Goal: Navigation & Orientation: Find specific page/section

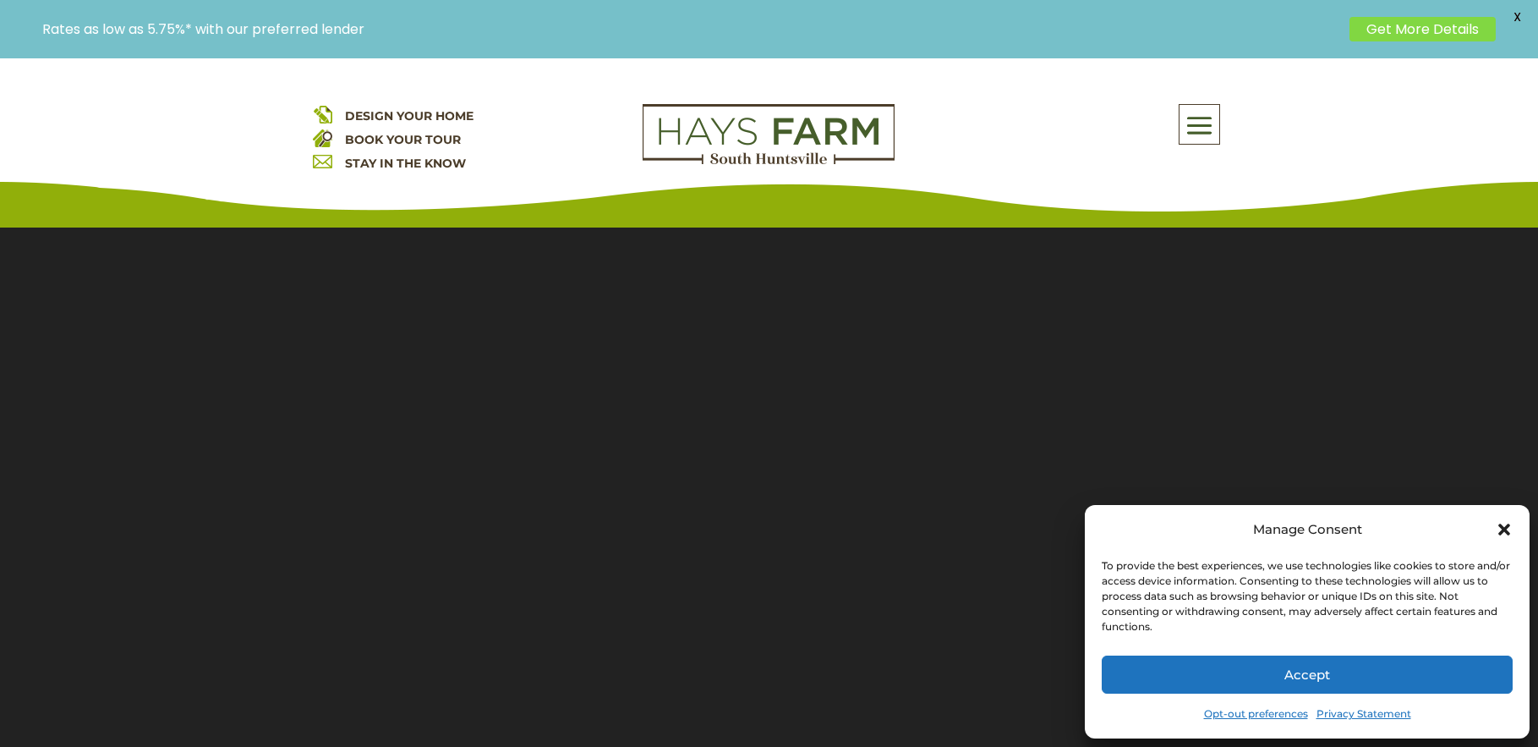
click at [1498, 528] on icon "Close dialog" at bounding box center [1504, 529] width 17 height 17
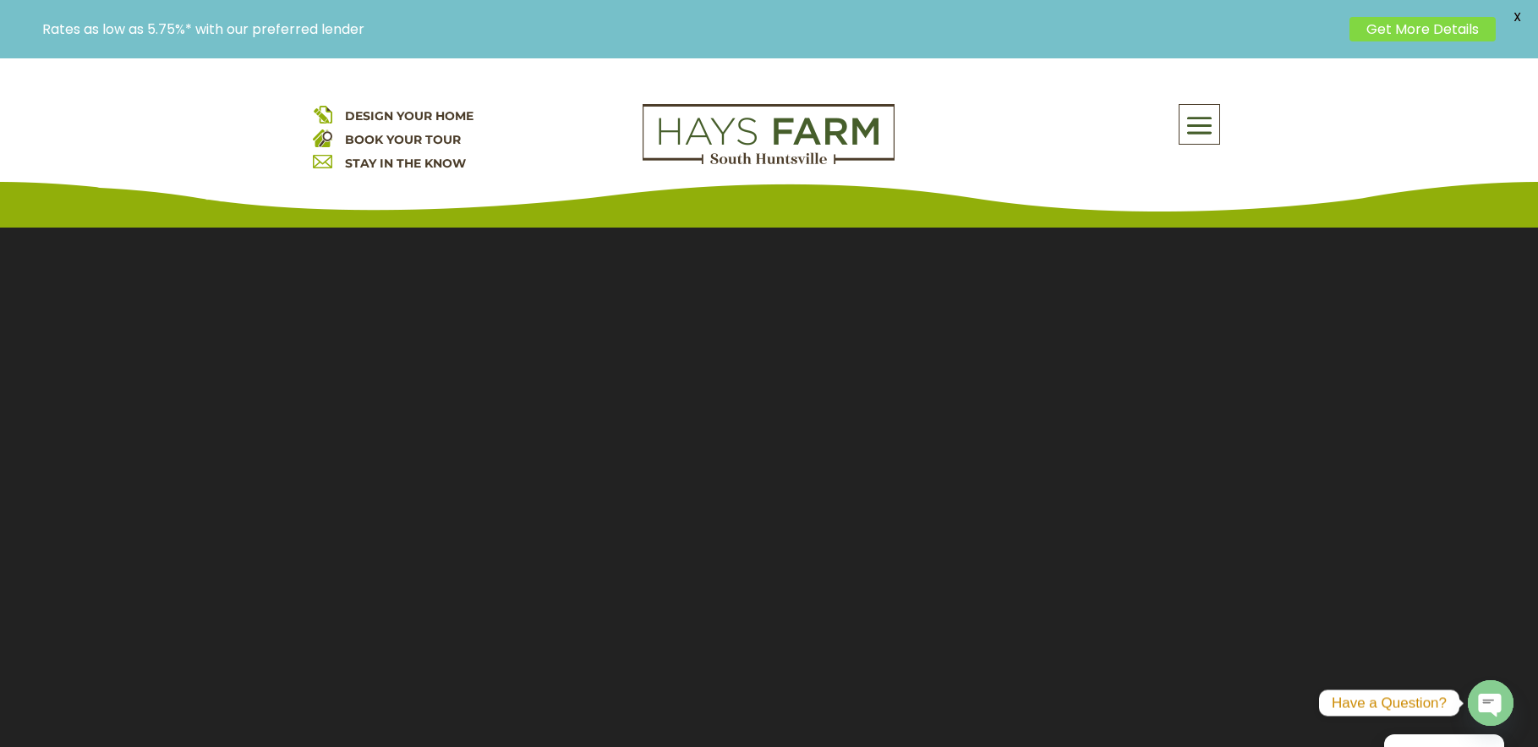
click at [1210, 124] on span at bounding box center [1200, 126] width 40 height 39
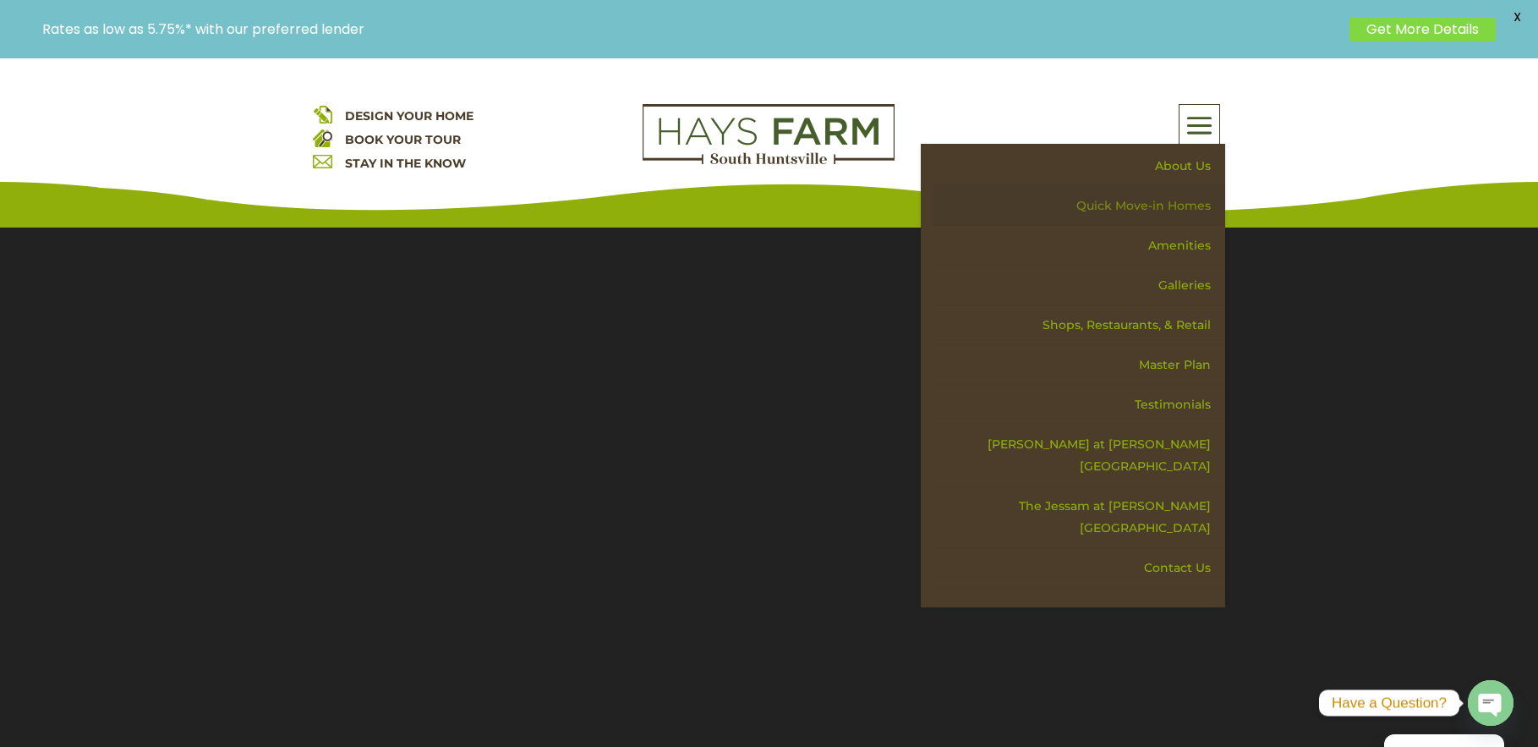
click at [1157, 200] on link "Quick Move-in Homes" at bounding box center [1079, 206] width 293 height 40
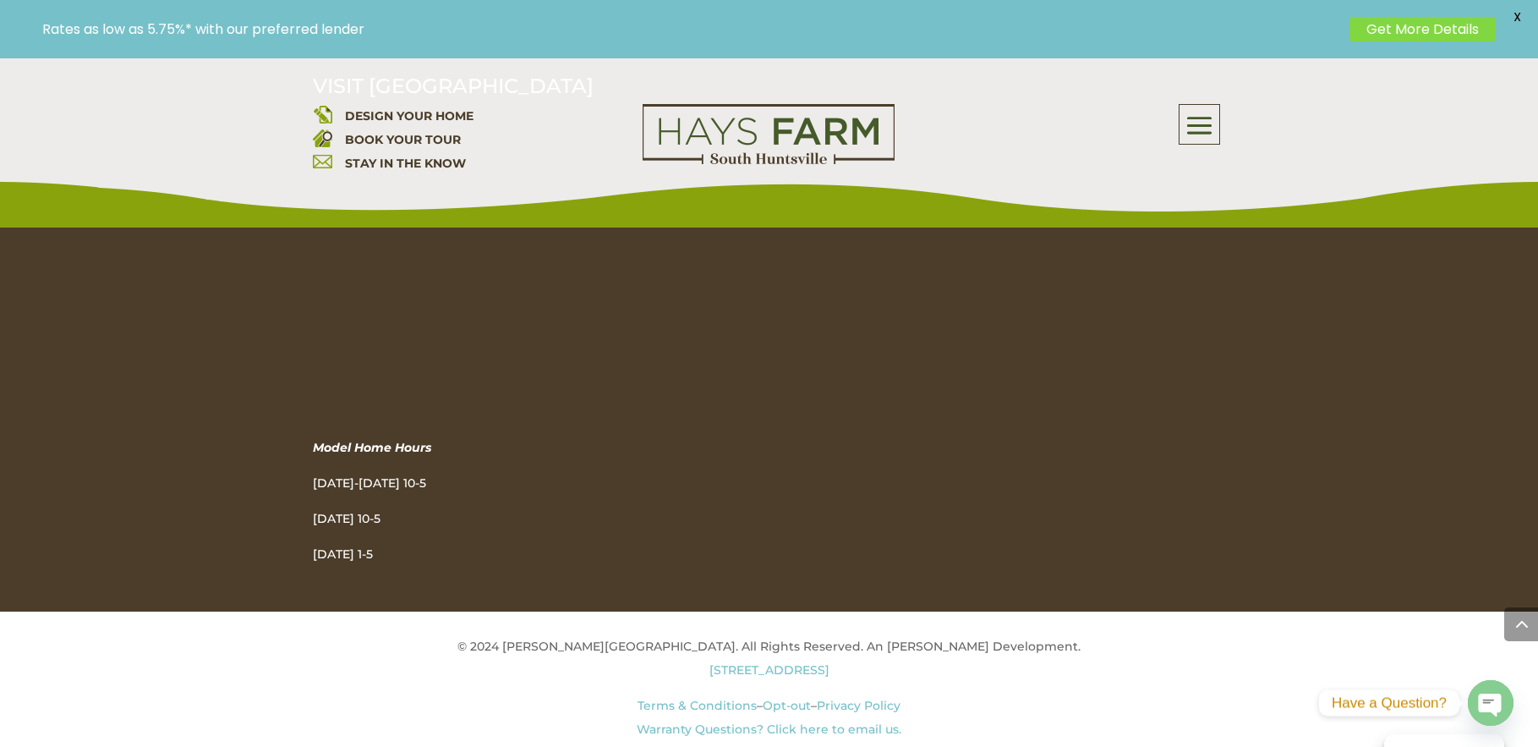
scroll to position [3689, 0]
